Goal: Obtain resource: Obtain resource

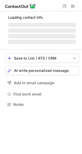
scroll to position [3, 3]
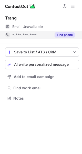
click at [62, 34] on button "Find phone" at bounding box center [65, 34] width 20 height 5
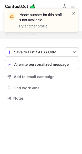
click at [73, 14] on span at bounding box center [74, 13] width 4 height 5
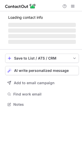
scroll to position [103, 82]
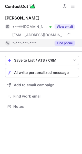
click at [63, 42] on button "Find phone" at bounding box center [65, 43] width 20 height 5
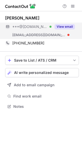
click at [65, 28] on button "View email" at bounding box center [65, 26] width 20 height 5
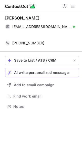
scroll to position [95, 82]
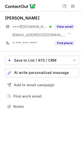
scroll to position [103, 82]
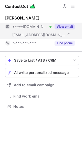
click at [60, 24] on div "View email" at bounding box center [63, 27] width 23 height 8
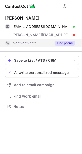
click at [65, 44] on button "Find phone" at bounding box center [65, 43] width 20 height 5
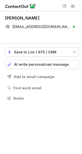
scroll to position [86, 82]
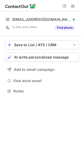
scroll to position [88, 82]
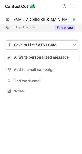
click at [62, 26] on button "Find phone" at bounding box center [65, 27] width 20 height 5
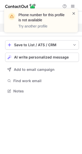
click at [73, 13] on span at bounding box center [74, 13] width 4 height 5
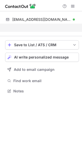
scroll to position [79, 82]
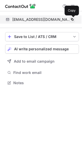
click at [71, 20] on span at bounding box center [73, 20] width 4 height 4
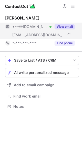
scroll to position [103, 82]
click at [69, 26] on button "View email" at bounding box center [65, 26] width 20 height 5
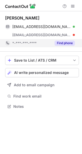
click at [67, 45] on button "Find phone" at bounding box center [65, 43] width 20 height 5
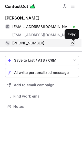
click at [73, 43] on span at bounding box center [73, 43] width 4 height 4
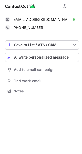
scroll to position [88, 82]
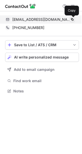
click at [74, 19] on span at bounding box center [73, 20] width 4 height 4
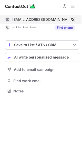
scroll to position [88, 82]
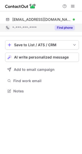
click at [68, 27] on button "Find phone" at bounding box center [65, 27] width 20 height 5
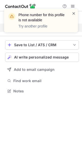
click at [73, 11] on span at bounding box center [74, 13] width 4 height 5
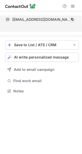
scroll to position [79, 82]
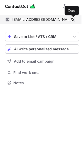
click at [75, 20] on button at bounding box center [72, 19] width 5 height 5
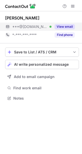
scroll to position [3, 3]
click at [65, 27] on button "View email" at bounding box center [65, 26] width 20 height 5
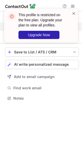
click at [73, 14] on span at bounding box center [74, 13] width 4 height 5
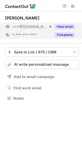
click at [69, 36] on button "Find phone" at bounding box center [65, 34] width 20 height 5
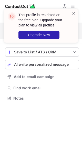
click at [75, 11] on span at bounding box center [74, 13] width 4 height 5
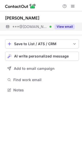
scroll to position [86, 82]
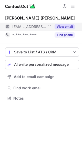
scroll to position [3, 3]
click at [63, 25] on button "View email" at bounding box center [65, 26] width 20 height 5
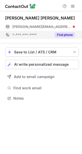
click at [65, 33] on button "Find phone" at bounding box center [65, 34] width 20 height 5
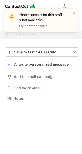
click at [74, 12] on span at bounding box center [74, 13] width 4 height 5
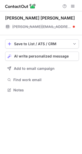
scroll to position [86, 82]
